Goal: Check status

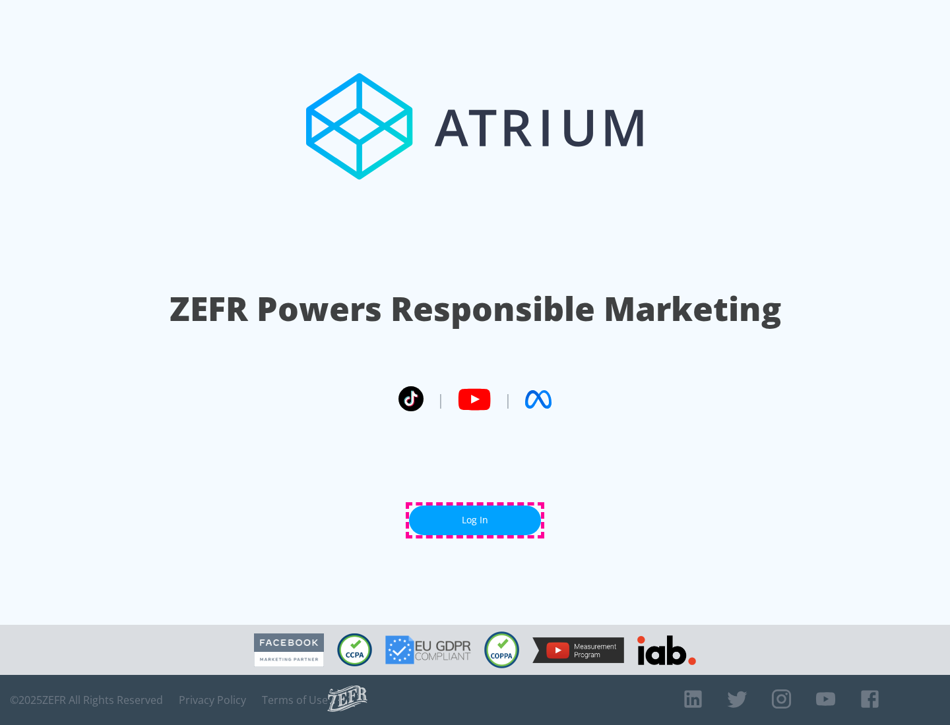
click at [475, 520] on link "Log In" at bounding box center [475, 521] width 132 height 30
